Goal: Task Accomplishment & Management: Manage account settings

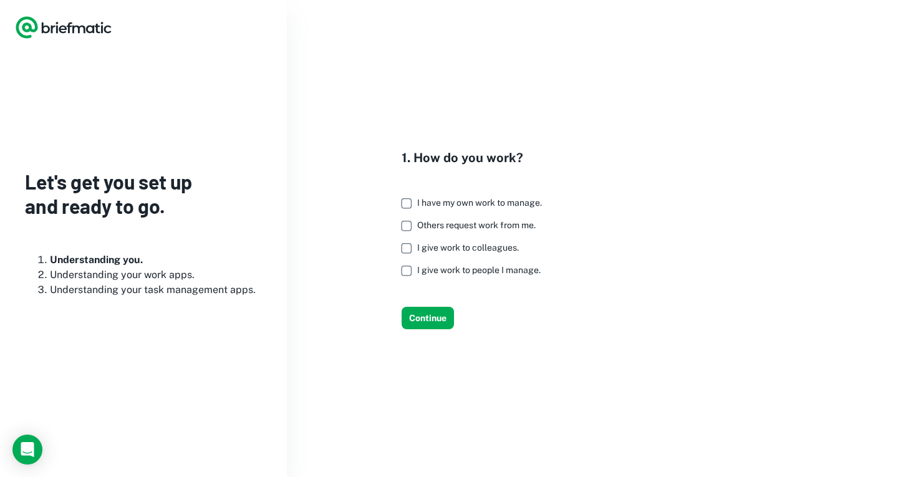
click at [503, 205] on span "I have my own work to manage." at bounding box center [479, 203] width 125 height 10
click at [499, 221] on span "Others request work from me." at bounding box center [476, 225] width 119 height 10
click at [489, 246] on span "I give work to colleagues." at bounding box center [468, 248] width 102 height 10
click at [477, 266] on span "I give work to people I manage." at bounding box center [479, 270] width 124 height 10
click at [427, 318] on button "Continue" at bounding box center [428, 318] width 52 height 22
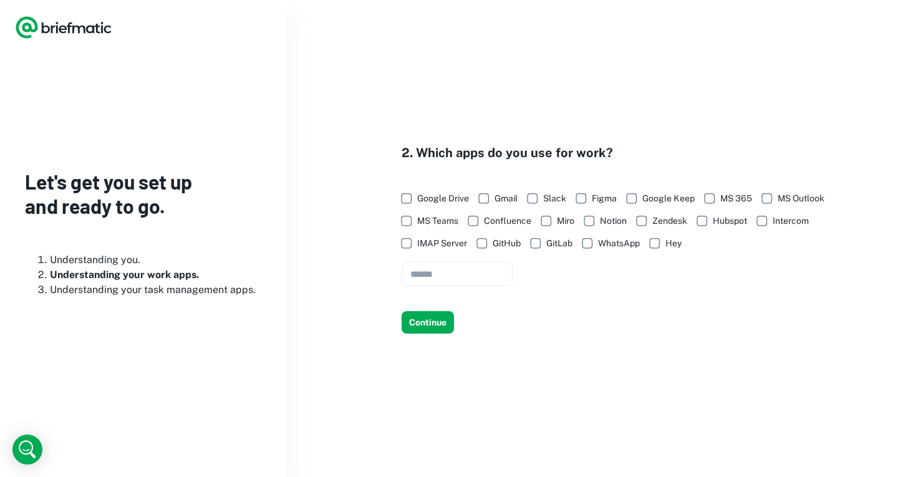
click at [443, 193] on span "Google Drive" at bounding box center [443, 199] width 52 height 14
click at [505, 193] on span "Gmail" at bounding box center [506, 199] width 23 height 14
click at [670, 199] on span "Google Keep" at bounding box center [669, 199] width 52 height 14
click at [724, 198] on span "MS 365" at bounding box center [737, 199] width 32 height 14
click at [780, 203] on span "MS Outlook" at bounding box center [801, 199] width 47 height 14
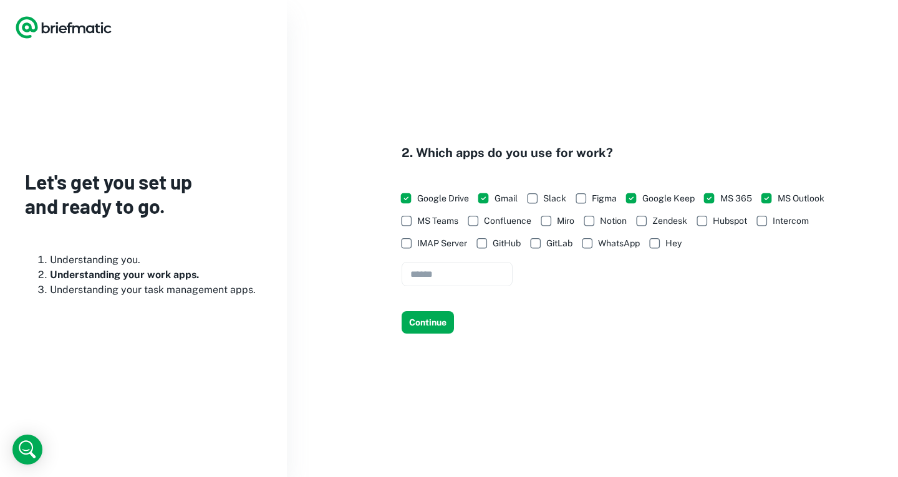
click at [445, 220] on span "MS Teams" at bounding box center [437, 221] width 41 height 14
click at [606, 241] on span "WhatsApp" at bounding box center [619, 243] width 42 height 14
click at [428, 321] on button "Continue" at bounding box center [428, 322] width 52 height 22
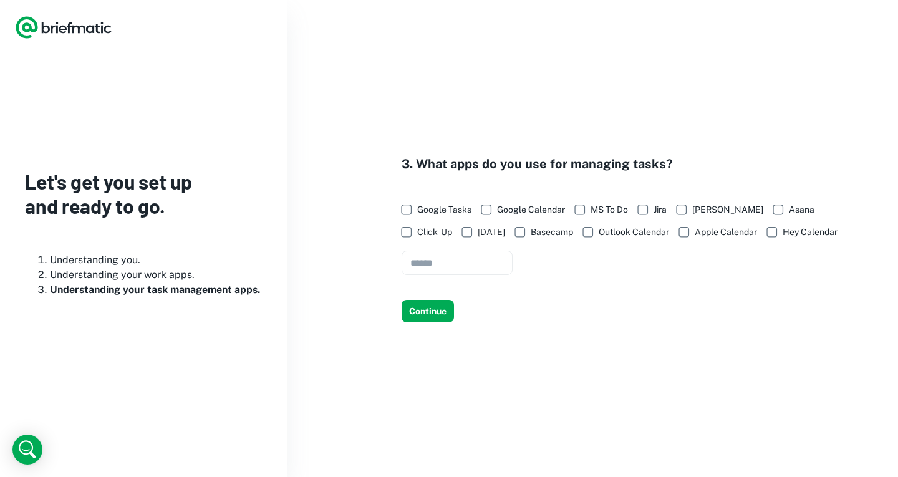
click at [449, 206] on span "Google Tasks" at bounding box center [444, 210] width 54 height 14
click at [531, 205] on span "Google Calendar" at bounding box center [531, 210] width 68 height 14
click at [424, 318] on button "Continue" at bounding box center [428, 311] width 52 height 22
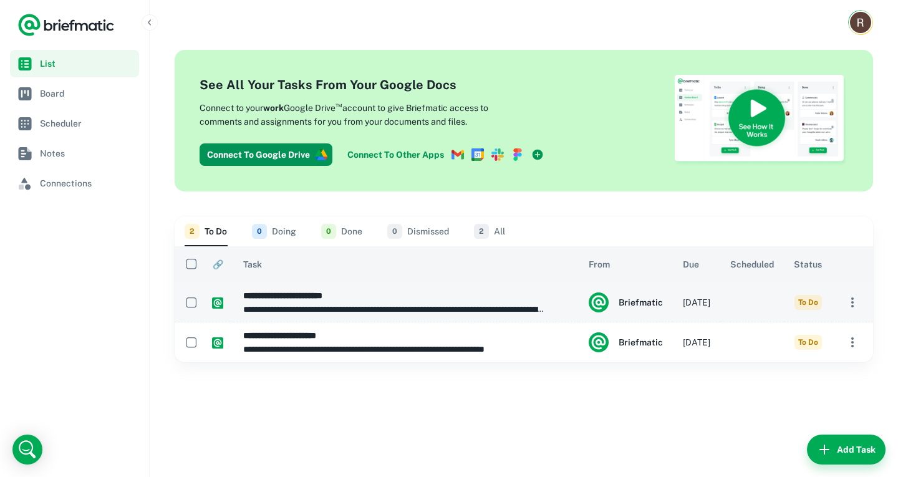
click at [318, 301] on h6 "**********" at bounding box center [397, 296] width 309 height 14
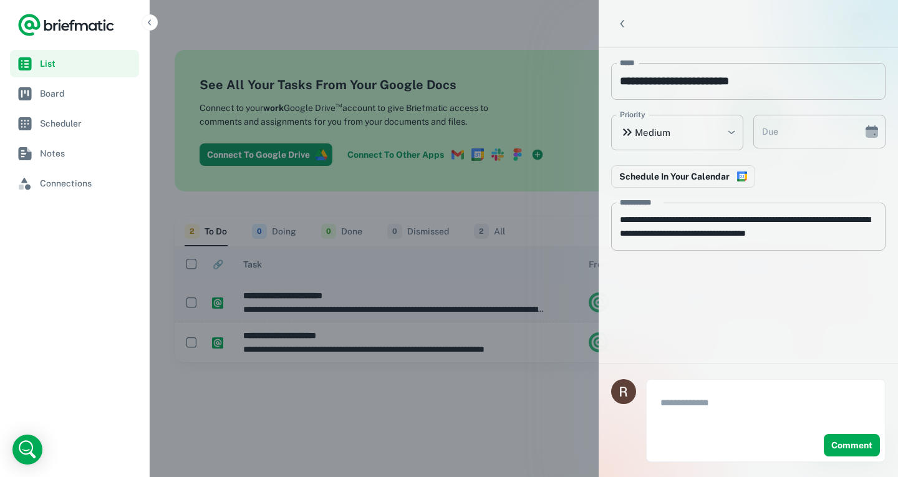
type input "**********"
type textarea "**********"
type input "**********"
click at [453, 276] on div at bounding box center [449, 238] width 898 height 477
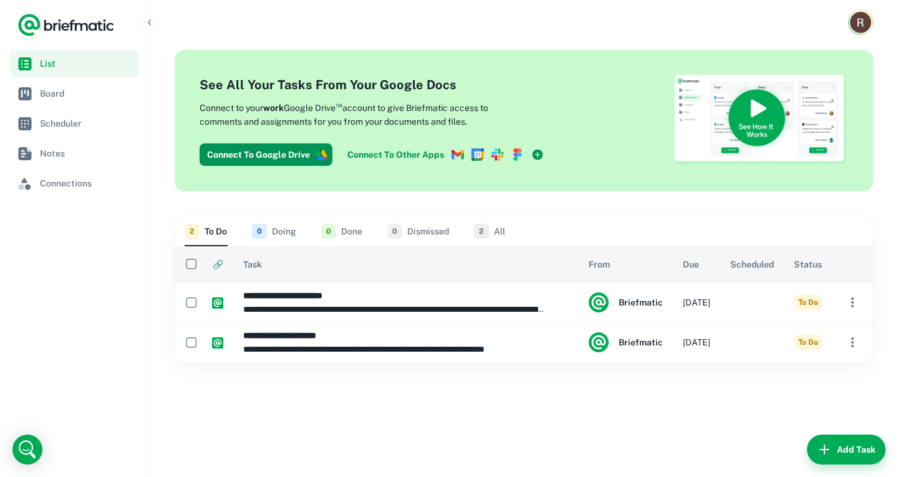
drag, startPoint x: 295, startPoint y: 160, endPoint x: 443, endPoint y: 161, distance: 147.9
click at [431, 162] on div "Connect To Google Drive Connect To Other Apps" at bounding box center [374, 155] width 349 height 22
click at [475, 152] on icon at bounding box center [478, 154] width 7 height 7
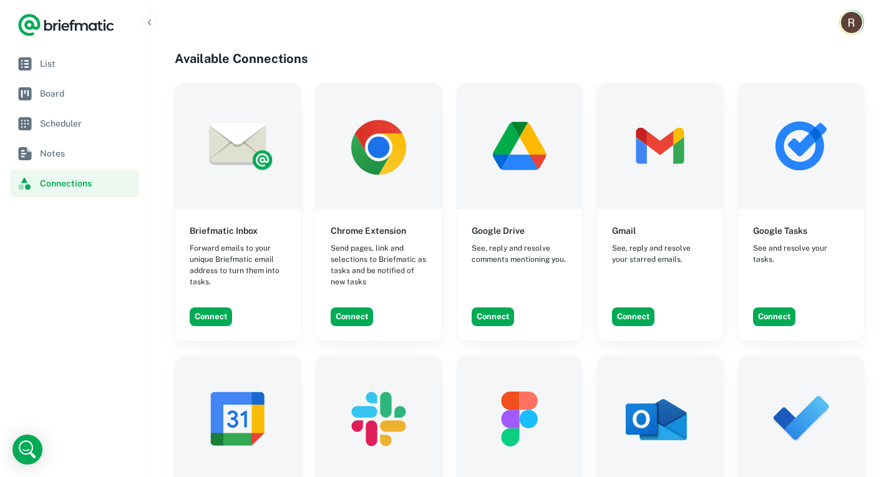
scroll to position [7, 0]
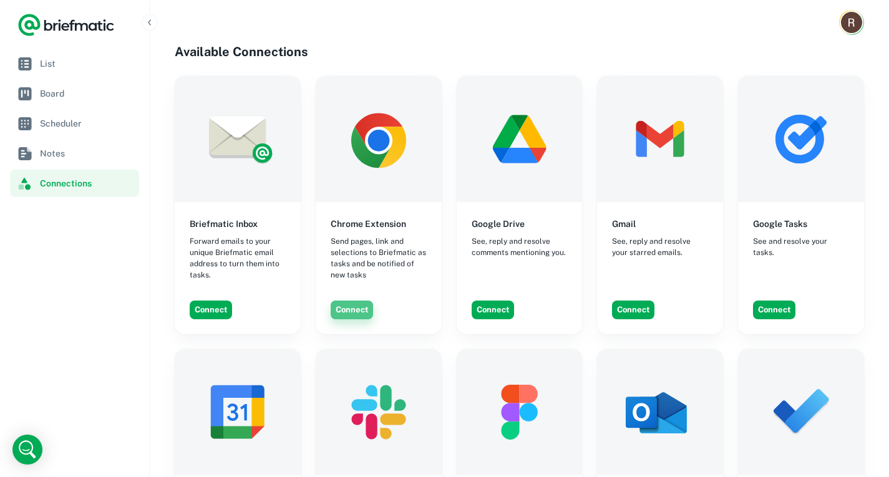
click at [364, 303] on button "Connect" at bounding box center [352, 310] width 42 height 19
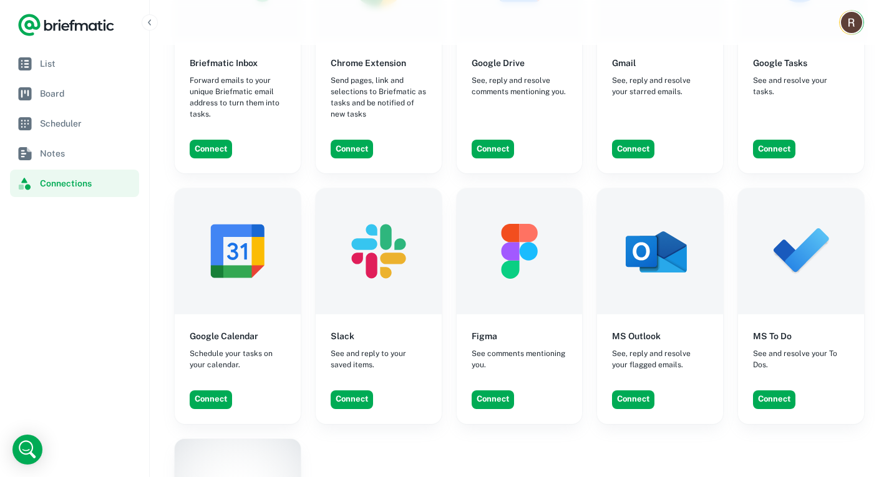
scroll to position [175, 0]
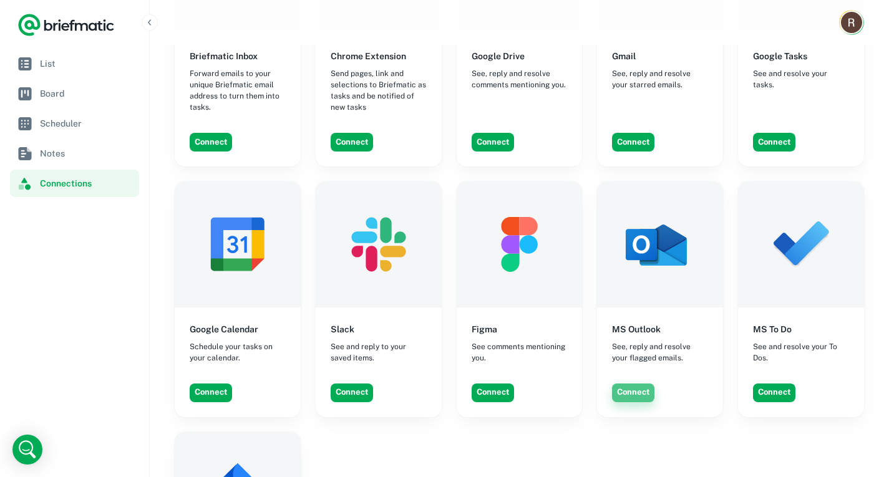
click at [640, 396] on button "Connect" at bounding box center [633, 393] width 42 height 19
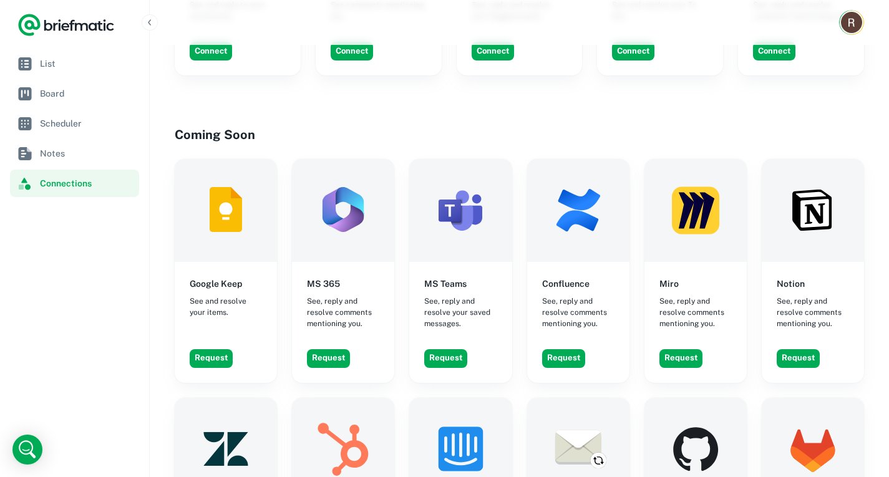
scroll to position [864, 0]
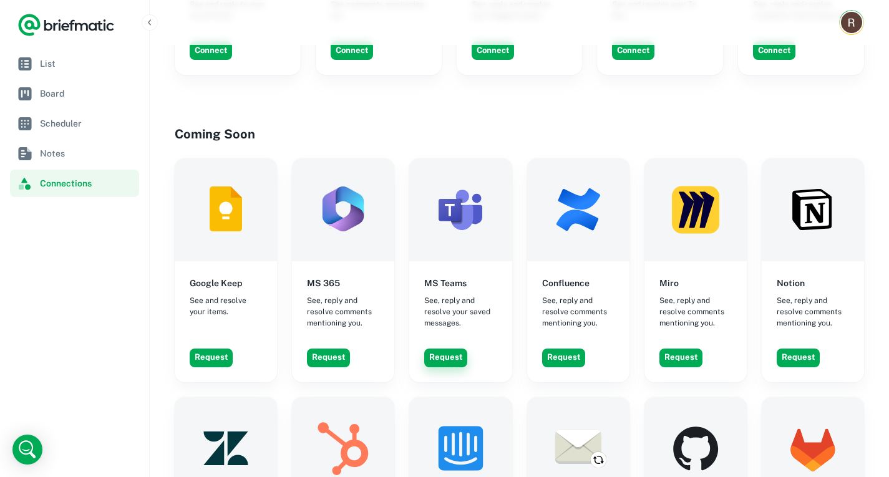
click at [441, 349] on button "Request" at bounding box center [445, 358] width 43 height 19
click at [333, 349] on button "Request" at bounding box center [328, 358] width 43 height 19
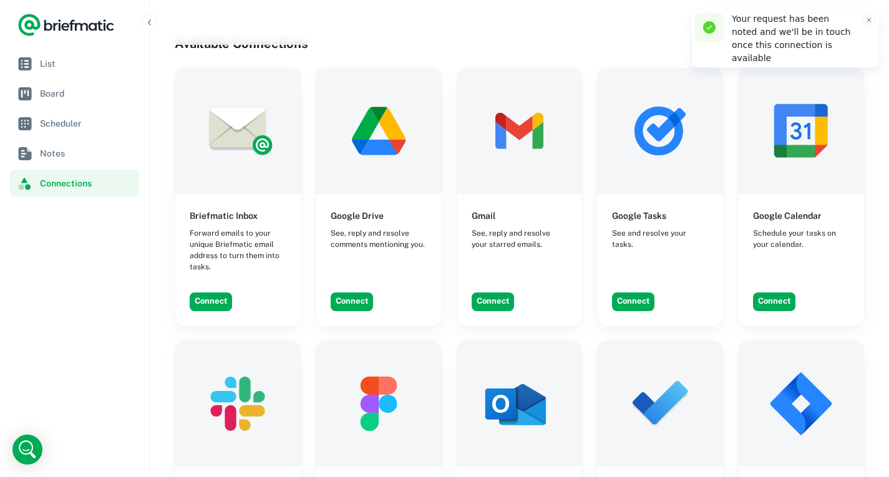
scroll to position [362, 0]
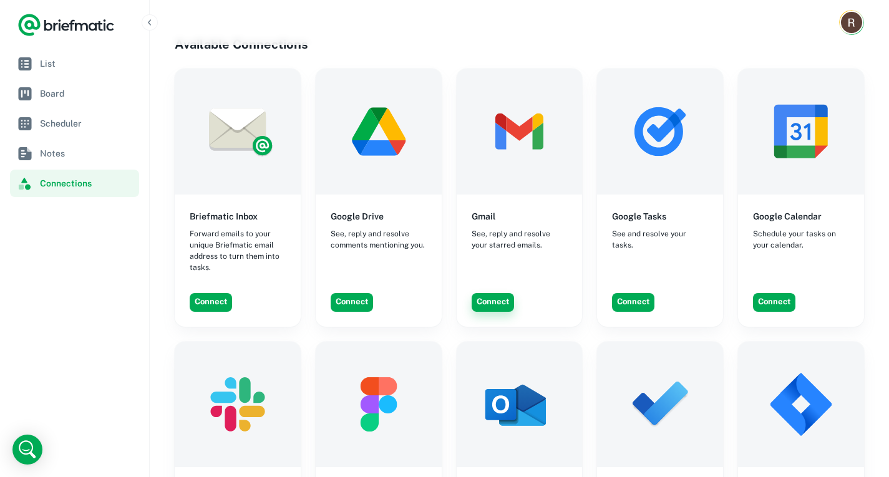
click at [496, 293] on button "Connect" at bounding box center [493, 302] width 42 height 19
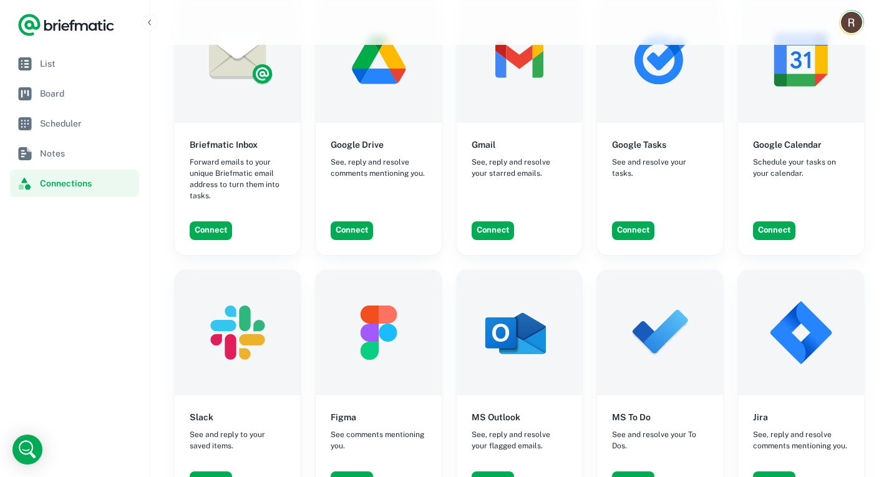
scroll to position [410, 0]
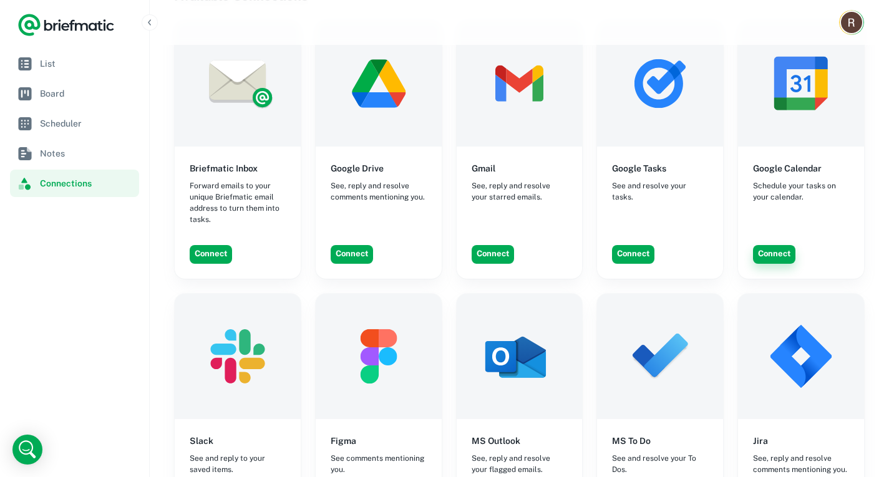
click at [777, 245] on button "Connect" at bounding box center [774, 254] width 42 height 19
click at [497, 245] on button "Connect" at bounding box center [493, 254] width 42 height 19
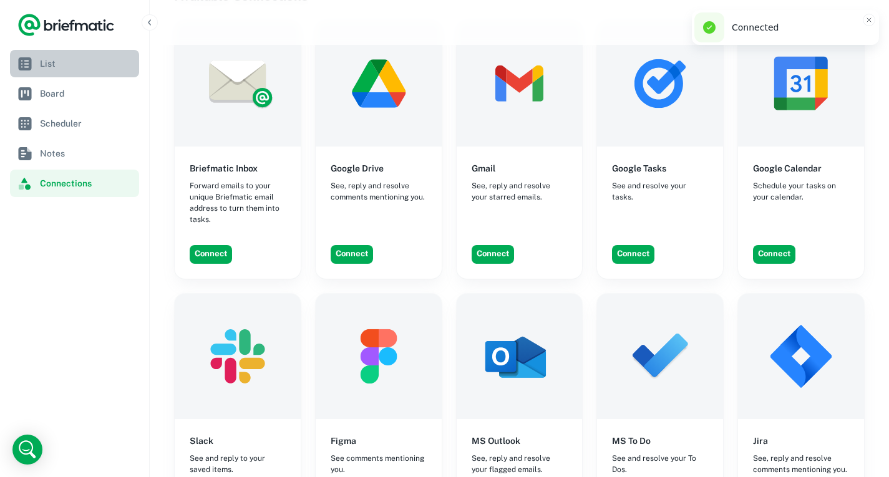
click at [78, 66] on span "List" at bounding box center [87, 64] width 94 height 14
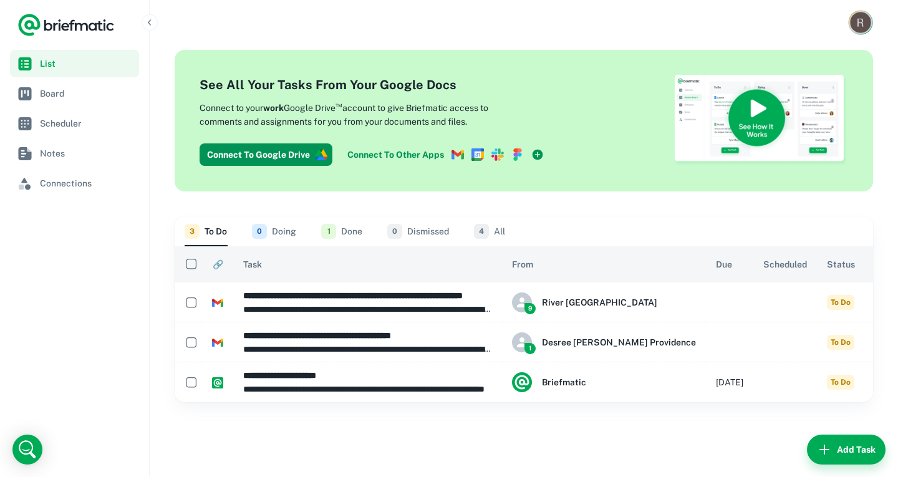
click at [851, 14] on img "Account button" at bounding box center [860, 22] width 21 height 21
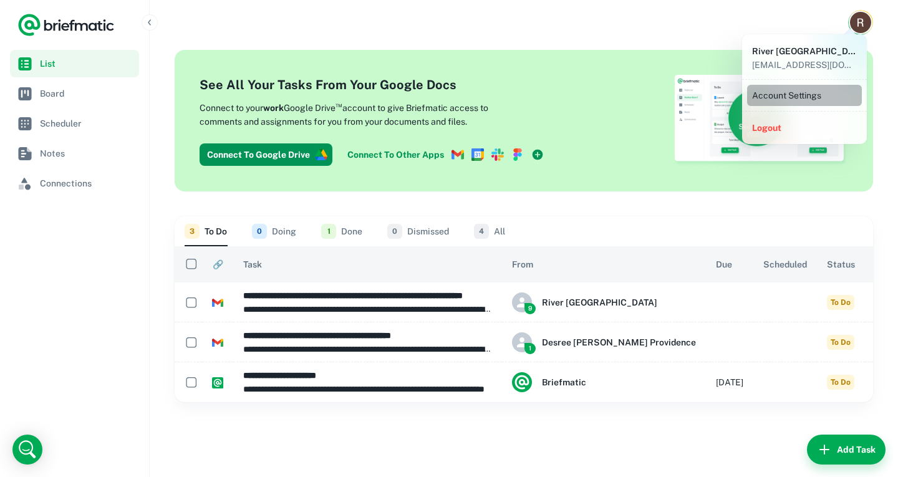
click at [801, 93] on li "Account Settings" at bounding box center [804, 95] width 115 height 21
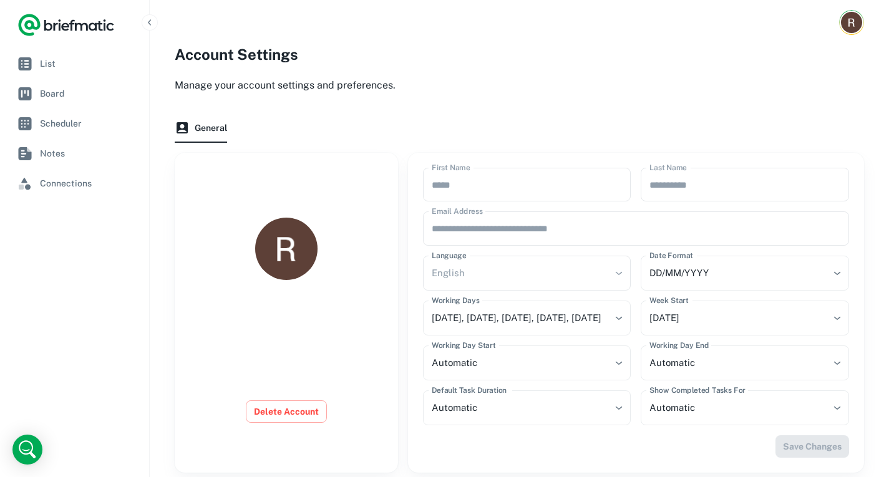
scroll to position [55, 0]
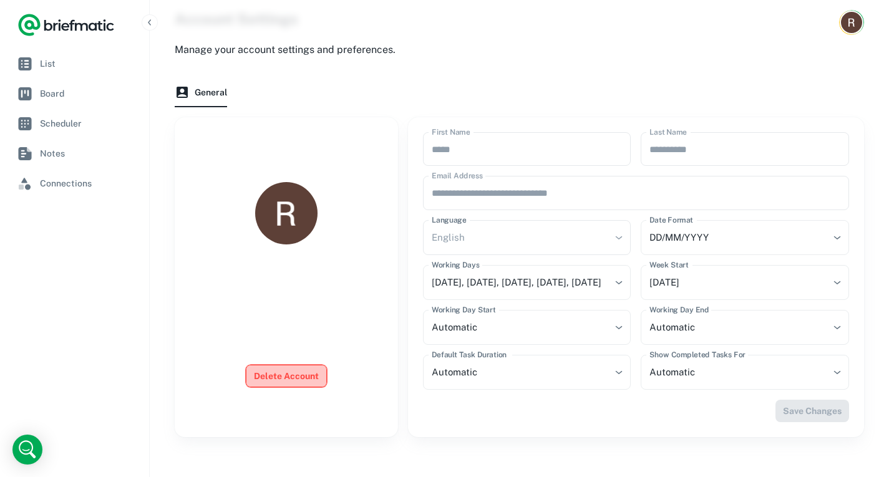
click at [303, 376] on button "Delete Account" at bounding box center [286, 376] width 81 height 22
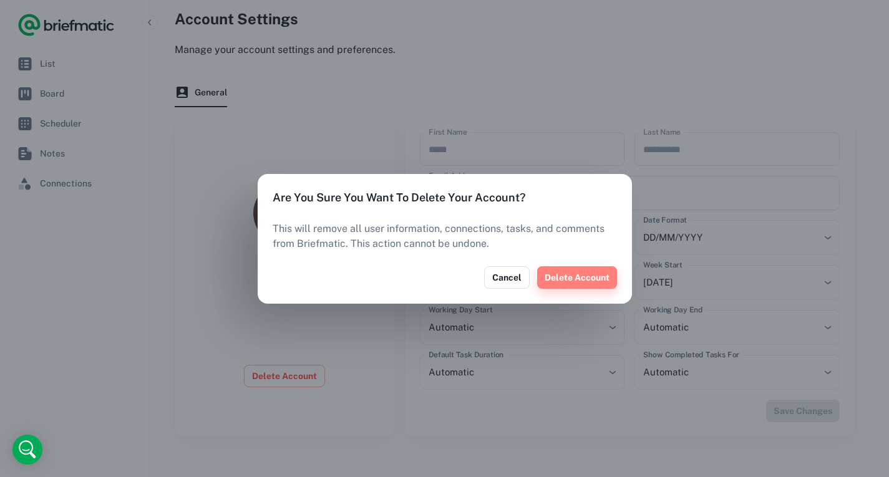
click at [593, 275] on button "Delete Account" at bounding box center [577, 277] width 80 height 22
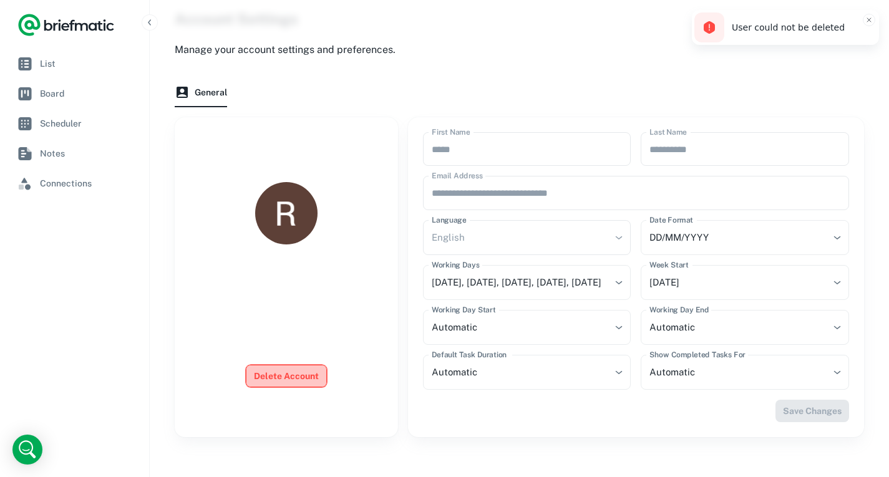
click at [300, 366] on button "Delete Account" at bounding box center [286, 376] width 81 height 22
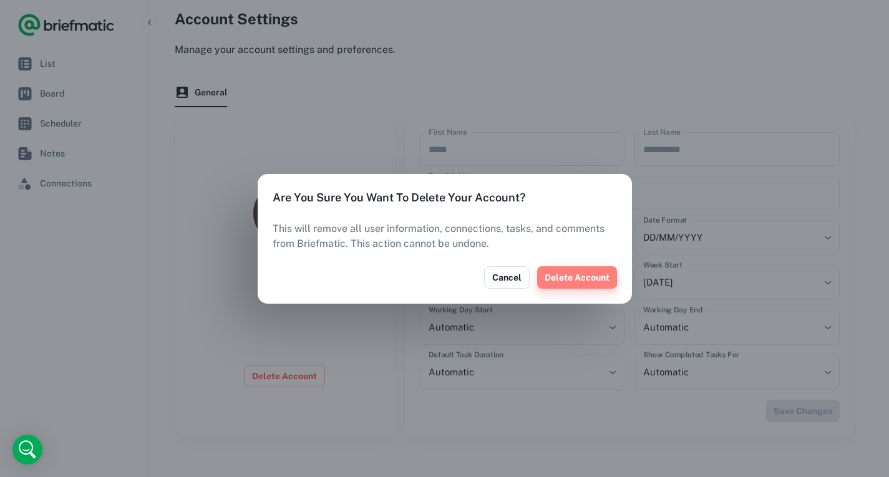
click at [558, 275] on button "Delete Account" at bounding box center [577, 277] width 80 height 22
